Goal: Find specific page/section: Find specific page/section

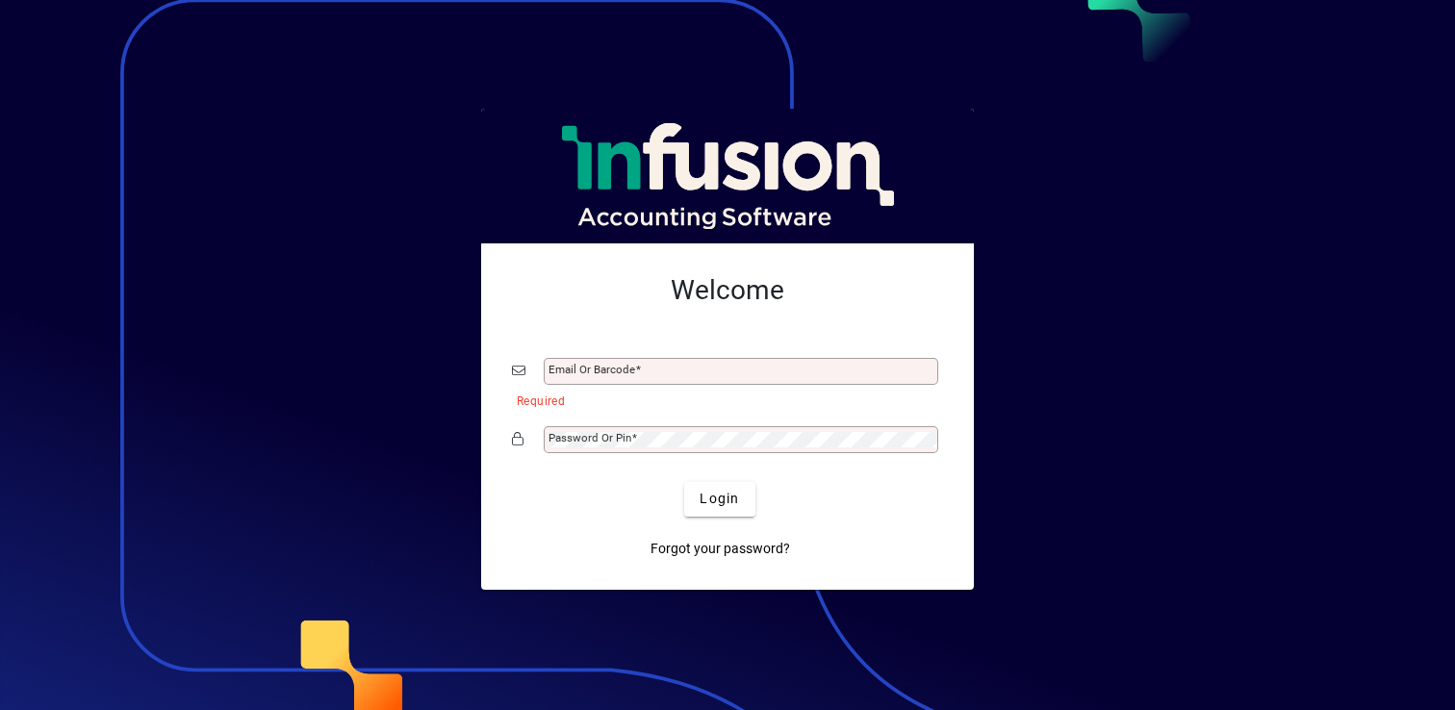
type input "**********"
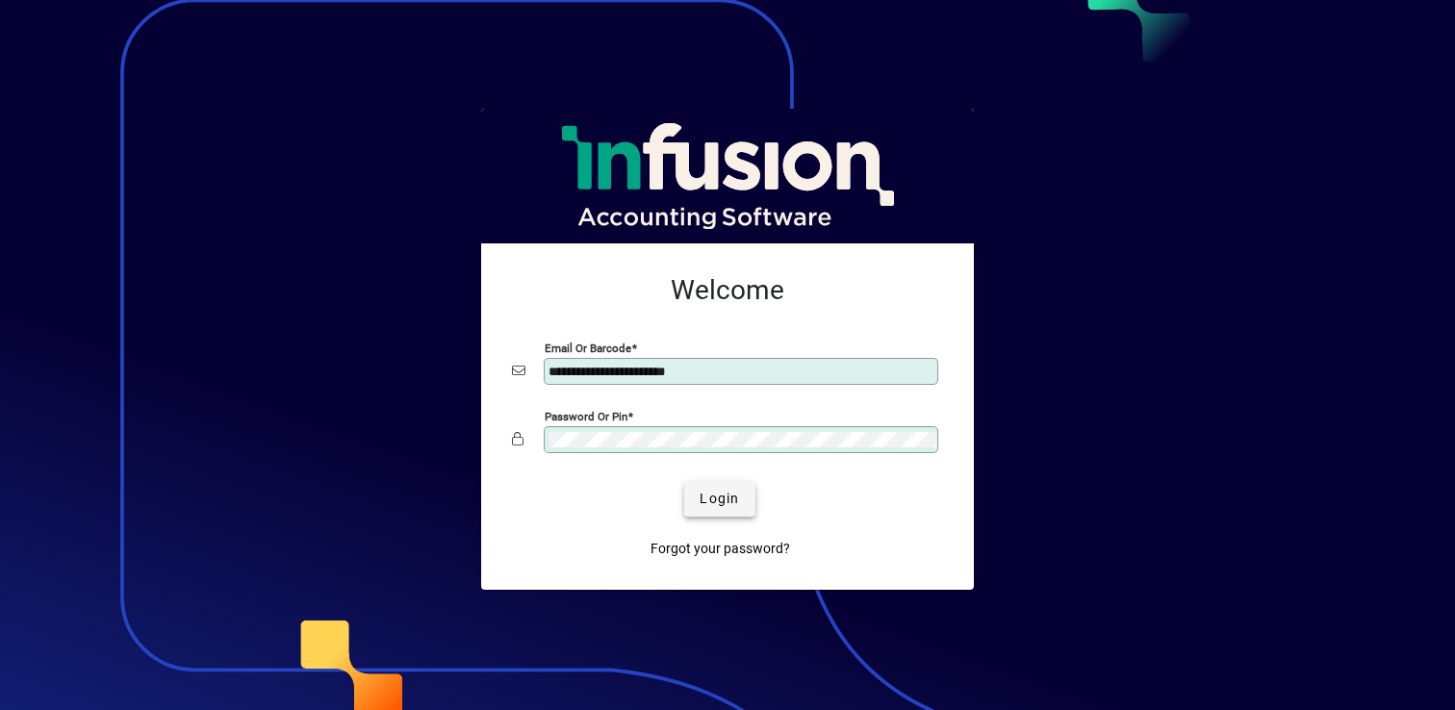
click at [734, 500] on span "Login" at bounding box center [718, 499] width 39 height 20
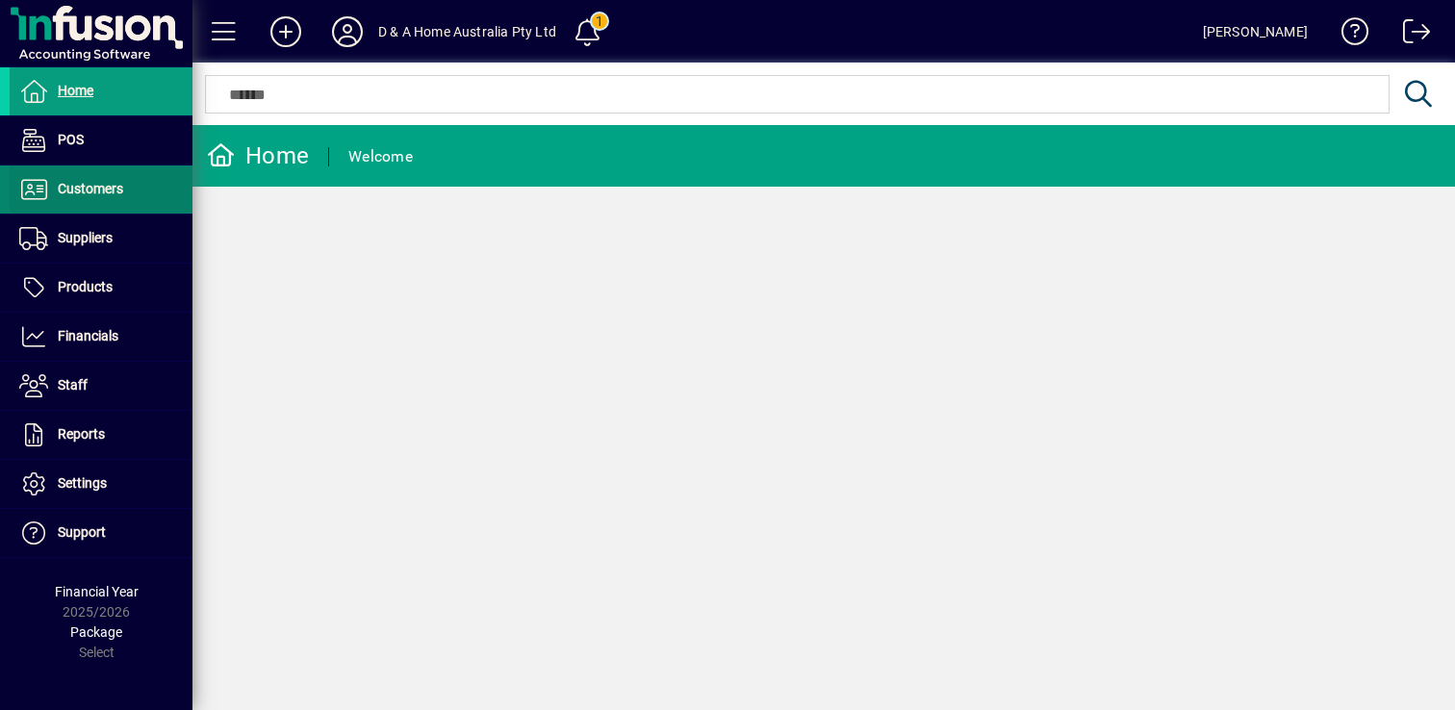
click at [103, 192] on span "Customers" at bounding box center [90, 188] width 65 height 15
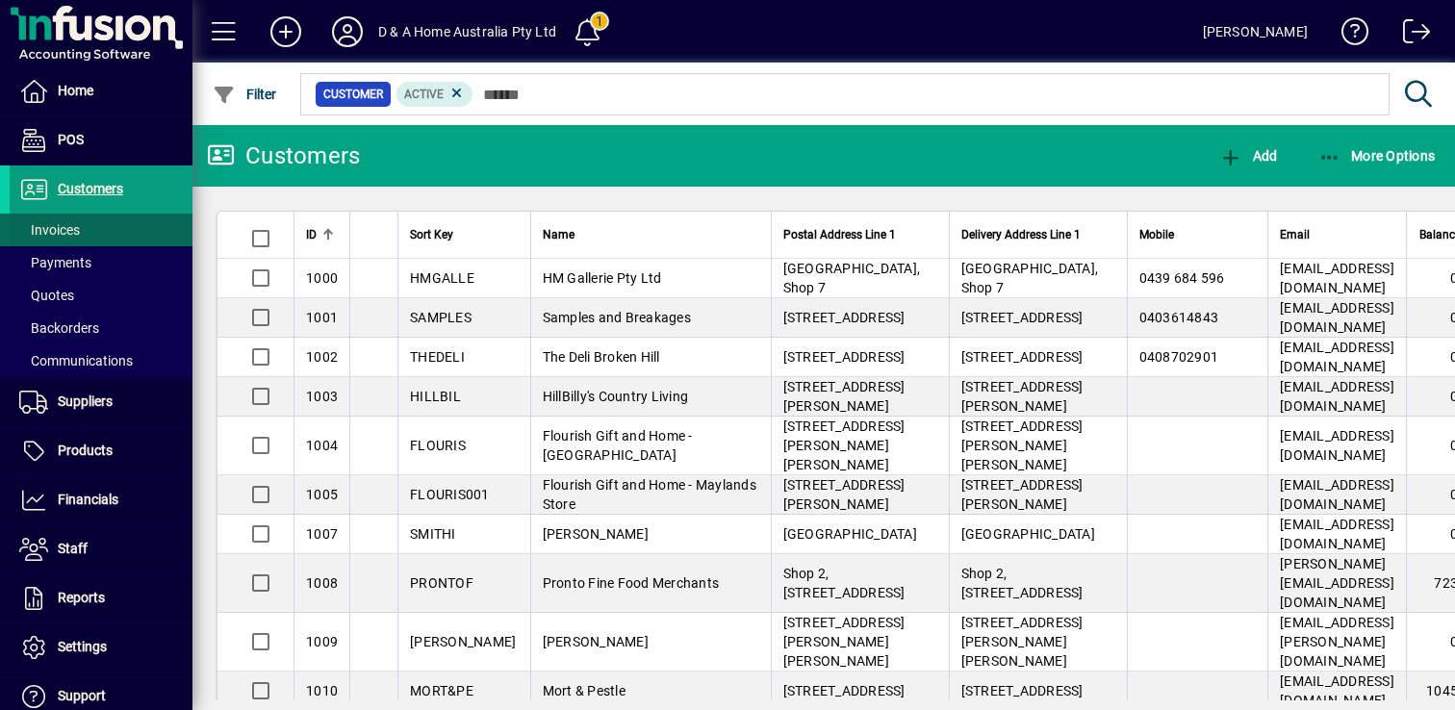
click at [133, 224] on span at bounding box center [101, 230] width 183 height 46
